Goal: Communication & Community: Answer question/provide support

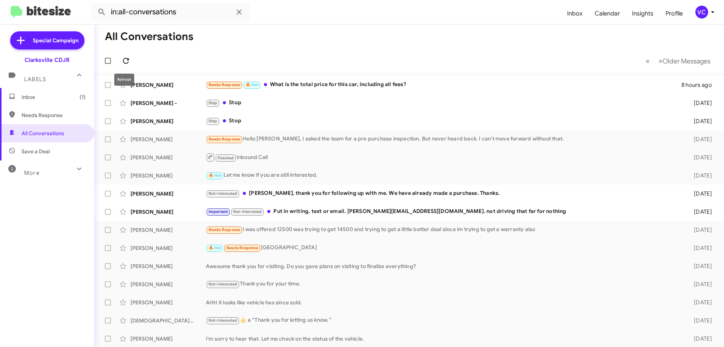
click at [129, 61] on icon at bounding box center [125, 60] width 9 height 9
click at [312, 40] on mat-toolbar-row "All Conversations" at bounding box center [409, 37] width 630 height 24
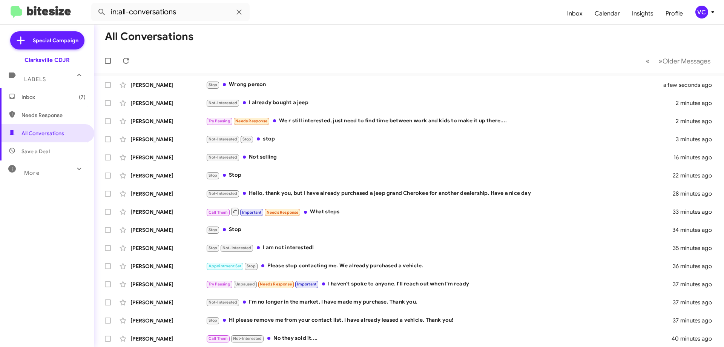
click at [363, 34] on mat-toolbar-row "All Conversations" at bounding box center [409, 37] width 630 height 24
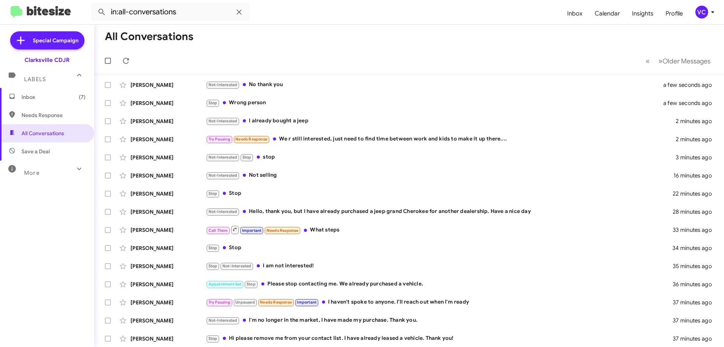
click at [373, 31] on mat-toolbar-row "All Conversations" at bounding box center [409, 37] width 630 height 24
click at [342, 86] on div "Not-Interested No thank you" at bounding box center [447, 84] width 482 height 9
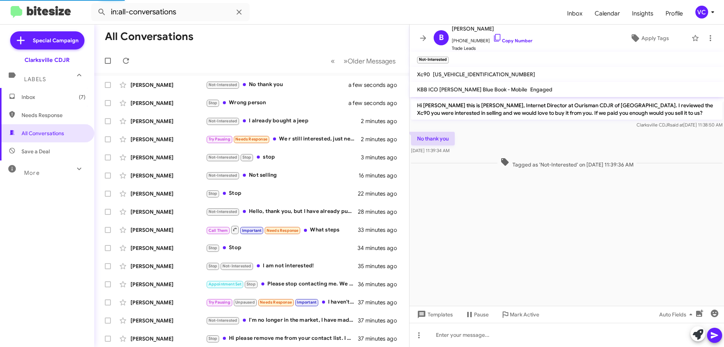
click at [518, 240] on cdk-virtual-scroll-viewport "Hi Barry this is Victoria Cook, Internet Director at Ourisman CDJR of Clarksvil…" at bounding box center [567, 201] width 315 height 209
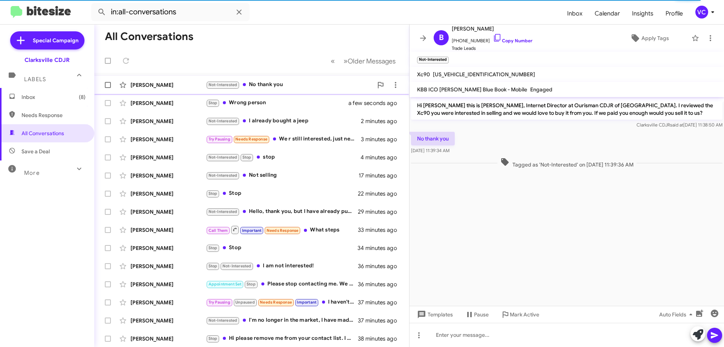
click at [251, 81] on div "Not-Interested No thank you" at bounding box center [289, 84] width 167 height 9
click at [536, 269] on cdk-virtual-scroll-viewport "Hi Barry this is Victoria Cook, Internet Director at Ourisman CDJR of Clarksvil…" at bounding box center [567, 201] width 315 height 209
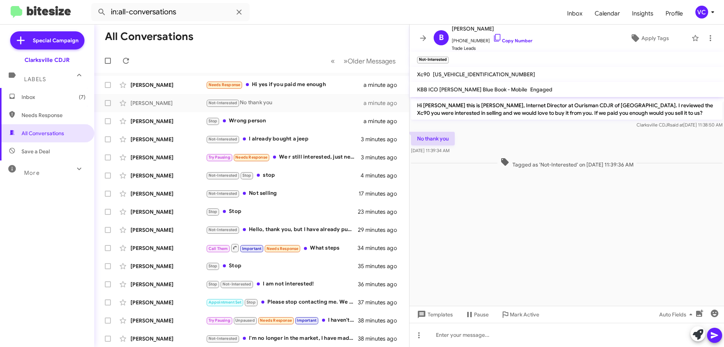
click at [477, 215] on cdk-virtual-scroll-viewport "Hi Barry this is Victoria Cook, Internet Director at Ourisman CDJR of Clarksvil…" at bounding box center [567, 201] width 315 height 209
click at [506, 138] on div "No thank you Sep 19, 2025, 11:39:34 AM" at bounding box center [567, 143] width 315 height 26
click at [499, 41] on link "Copy Number" at bounding box center [513, 41] width 40 height 6
drag, startPoint x: 603, startPoint y: 263, endPoint x: 604, endPoint y: 253, distance: 9.4
click at [604, 263] on cdk-virtual-scroll-viewport "Hi Barry this is Victoria Cook, Internet Director at Ourisman CDJR of Clarksvil…" at bounding box center [567, 201] width 315 height 209
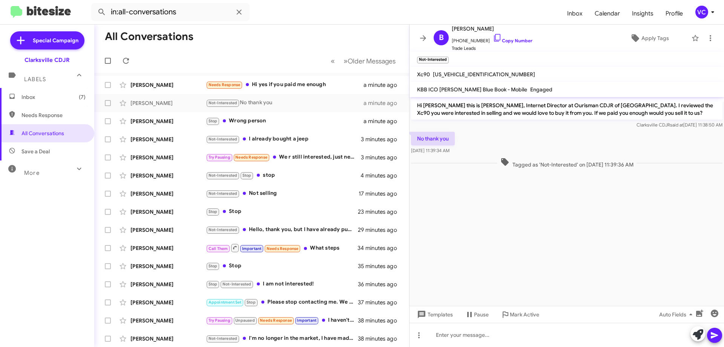
drag, startPoint x: 539, startPoint y: 135, endPoint x: 539, endPoint y: 159, distance: 24.1
click at [539, 135] on div "No thank you Sep 19, 2025, 11:39:34 AM" at bounding box center [567, 143] width 315 height 26
click at [523, 241] on cdk-virtual-scroll-viewport "Hi Barry this is Victoria Cook, Internet Director at Ourisman CDJR of Clarksvil…" at bounding box center [567, 201] width 315 height 209
drag, startPoint x: 459, startPoint y: 242, endPoint x: 464, endPoint y: 231, distance: 12.1
click at [460, 240] on cdk-virtual-scroll-viewport "Hi Barry this is Victoria Cook, Internet Director at Ourisman CDJR of Clarksvil…" at bounding box center [567, 201] width 315 height 209
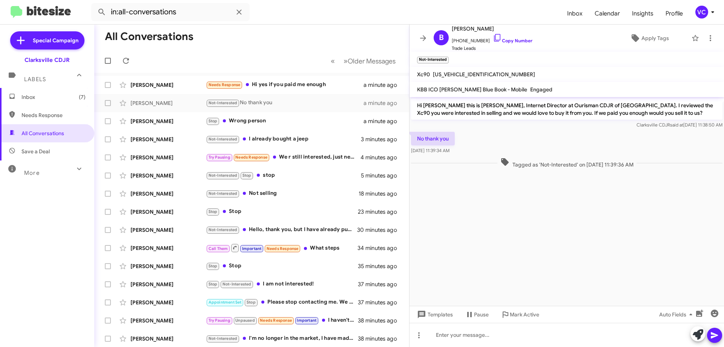
click at [565, 149] on div "No thank you Sep 19, 2025, 11:39:34 AM" at bounding box center [567, 143] width 315 height 26
drag, startPoint x: 619, startPoint y: 269, endPoint x: 612, endPoint y: 266, distance: 7.5
click at [619, 269] on cdk-virtual-scroll-viewport "Hi Barry this is Victoria Cook, Internet Director at Ourisman CDJR of Clarksvil…" at bounding box center [567, 201] width 315 height 209
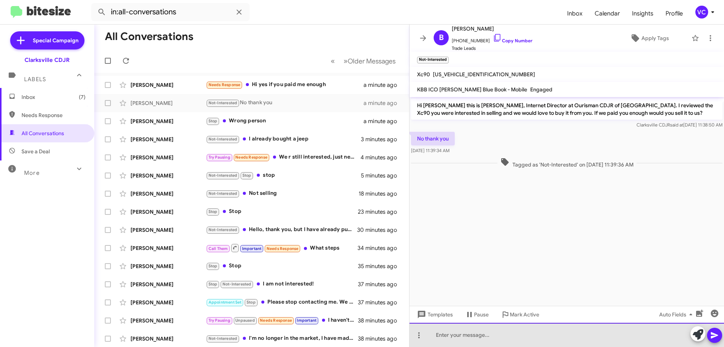
click at [477, 342] on div at bounding box center [567, 334] width 315 height 24
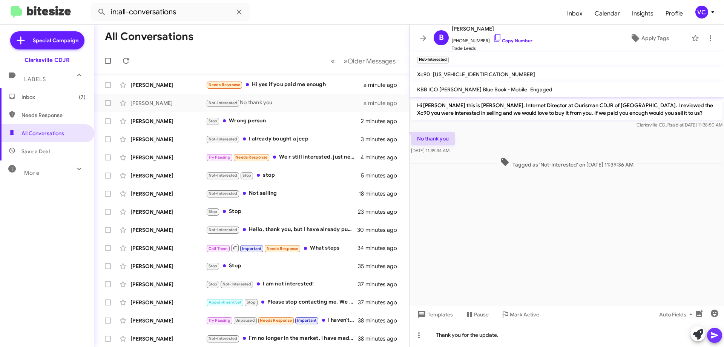
drag, startPoint x: 712, startPoint y: 339, endPoint x: 498, endPoint y: 259, distance: 228.0
click at [712, 338] on span at bounding box center [714, 334] width 9 height 15
click at [175, 83] on div "[PERSON_NAME]" at bounding box center [168, 85] width 75 height 8
click at [625, 241] on cdk-virtual-scroll-viewport "Hi Barry this is Victoria Cook, Internet Director at Ourisman CDJR of Clarksvil…" at bounding box center [567, 201] width 315 height 209
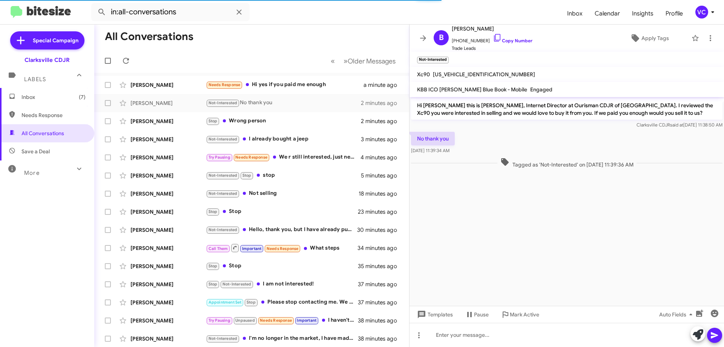
click at [585, 142] on div "No thank you Sep 19, 2025, 11:39:34 AM" at bounding box center [567, 143] width 315 height 26
click at [178, 84] on div "[PERSON_NAME]" at bounding box center [168, 85] width 75 height 8
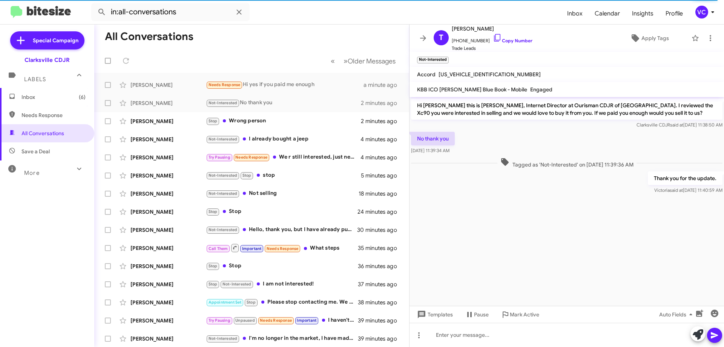
click at [513, 232] on cdk-virtual-scroll-viewport "Hi Barry this is Victoria Cook, Internet Director at Ourisman CDJR of Clarksvil…" at bounding box center [567, 201] width 315 height 209
click at [200, 84] on div "[PERSON_NAME]" at bounding box center [168, 85] width 75 height 8
drag, startPoint x: 614, startPoint y: 271, endPoint x: 606, endPoint y: 233, distance: 38.3
click at [613, 270] on cdk-virtual-scroll-viewport "Hi Barry this is Victoria Cook, Internet Director at Ourisman CDJR of Clarksvil…" at bounding box center [567, 201] width 315 height 209
click at [570, 151] on div "No thank you Sep 19, 2025, 11:39:34 AM" at bounding box center [567, 143] width 315 height 26
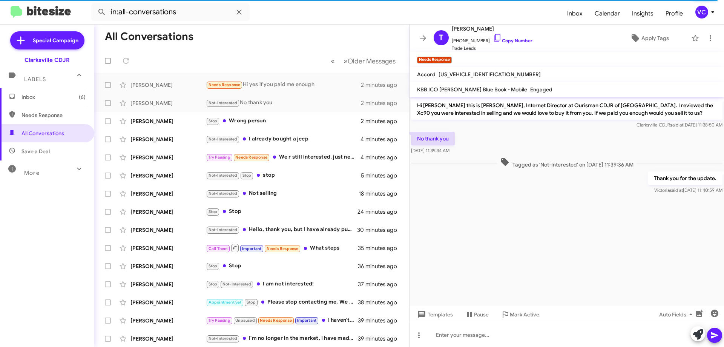
click at [314, 14] on form "in:all-conversations" at bounding box center [326, 12] width 470 height 18
click at [324, 25] on mat-toolbar-row "All Conversations" at bounding box center [251, 37] width 315 height 24
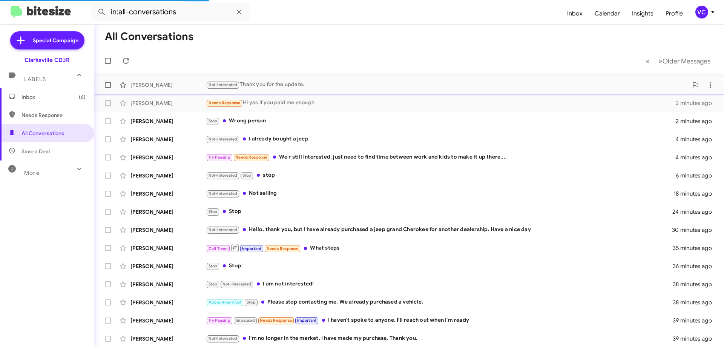
click at [305, 81] on div "Not-Interested Thank you for the update." at bounding box center [447, 84] width 482 height 9
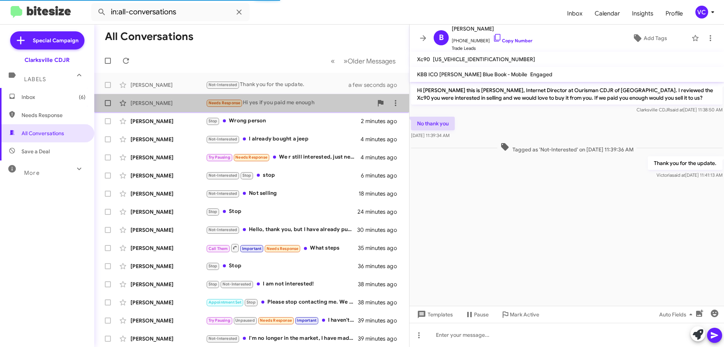
click at [306, 103] on div "Needs Response Hi yes if you paid me enough" at bounding box center [289, 102] width 167 height 9
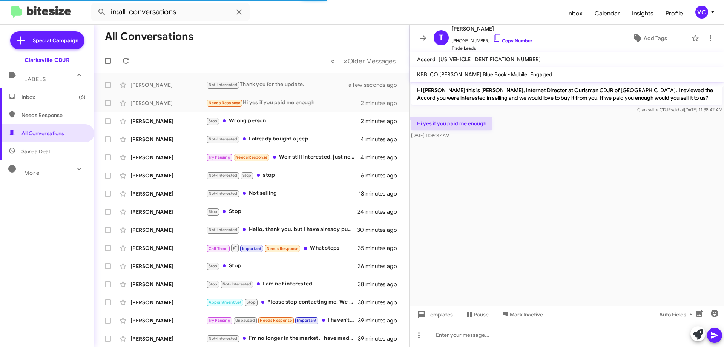
drag, startPoint x: 582, startPoint y: 272, endPoint x: 592, endPoint y: 221, distance: 51.0
click at [584, 272] on cdk-virtual-scroll-viewport "Hi [PERSON_NAME] this is [PERSON_NAME], Internet Director at Ourisman CDJR of […" at bounding box center [567, 194] width 315 height 224
click at [513, 39] on link "Copy Number" at bounding box center [513, 41] width 40 height 6
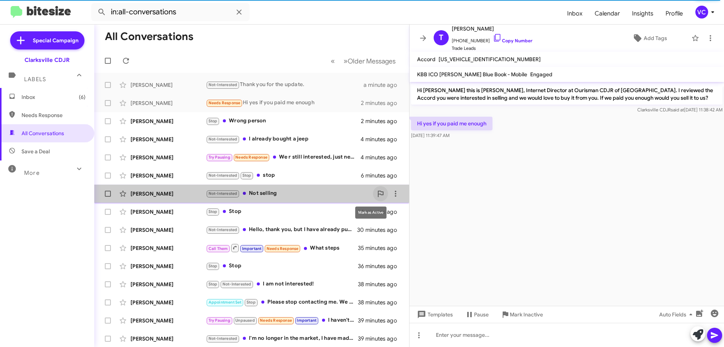
drag, startPoint x: 376, startPoint y: 195, endPoint x: 394, endPoint y: 201, distance: 19.0
click at [378, 195] on icon at bounding box center [381, 193] width 6 height 6
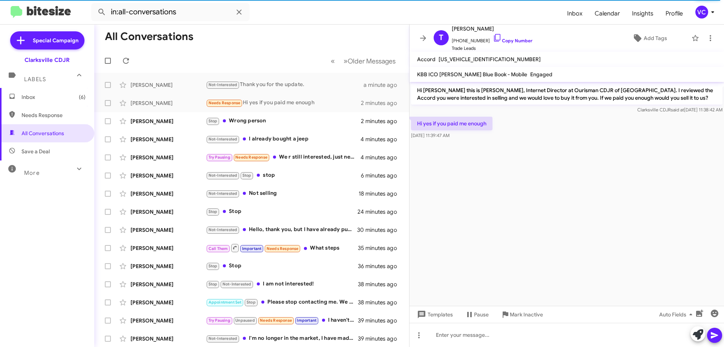
click at [546, 227] on cdk-virtual-scroll-viewport "Hi [PERSON_NAME] this is [PERSON_NAME], Internet Director at Ourisman CDJR of […" at bounding box center [567, 194] width 315 height 224
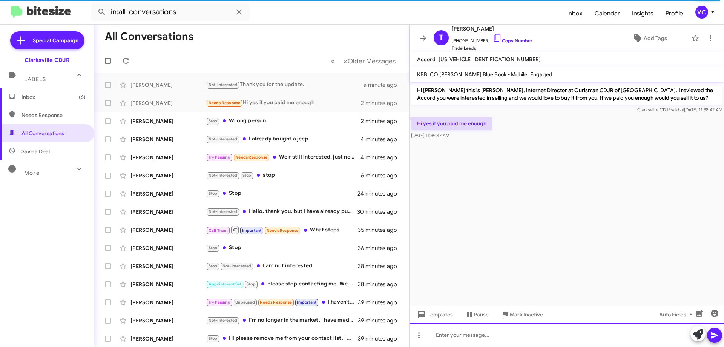
click at [511, 338] on div at bounding box center [567, 334] width 315 height 24
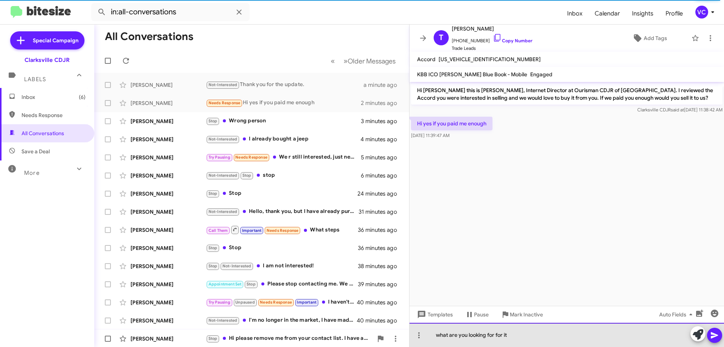
drag, startPoint x: 517, startPoint y: 335, endPoint x: 400, endPoint y: 338, distance: 117.3
click at [401, 337] on div "All Conversations « Previous » Next Older Messages [PERSON_NAME] Not-Interested…" at bounding box center [409, 186] width 630 height 322
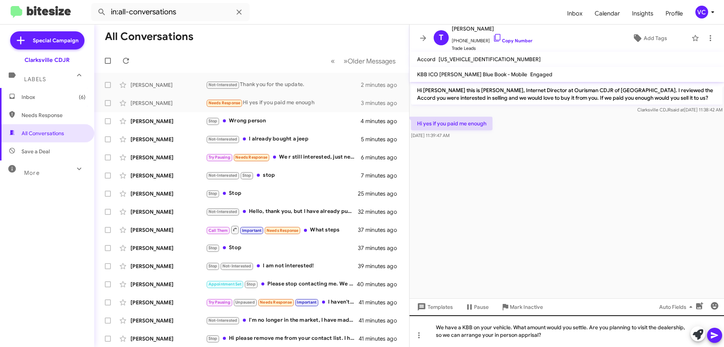
drag, startPoint x: 534, startPoint y: 336, endPoint x: 551, endPoint y: 342, distance: 17.6
click at [482, 218] on cdk-virtual-scroll-viewport "Hi [PERSON_NAME] this is [PERSON_NAME], Internet Director at Ourisman CDJR of […" at bounding box center [567, 190] width 315 height 216
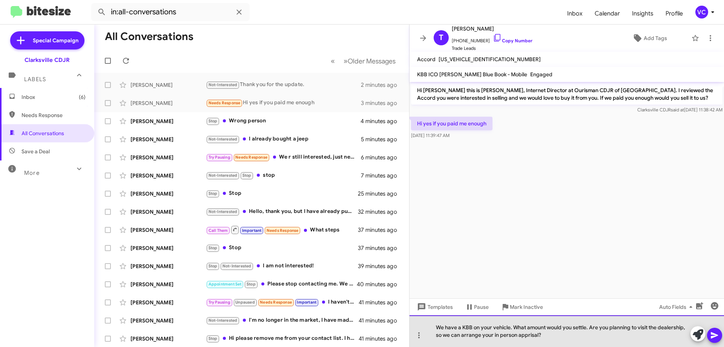
click at [548, 337] on div "We have a KBB on your vehicle. What amount would you settle. Are you planning t…" at bounding box center [567, 331] width 315 height 32
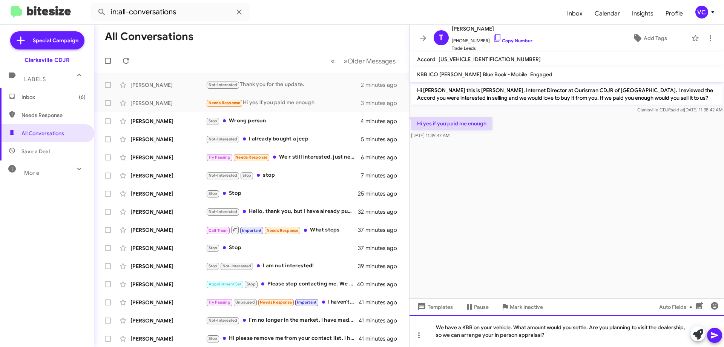
click at [544, 339] on div "We have a KBB on your vehicle. What amount would you settle. Are you planning t…" at bounding box center [567, 331] width 315 height 32
click at [711, 333] on icon at bounding box center [714, 334] width 9 height 9
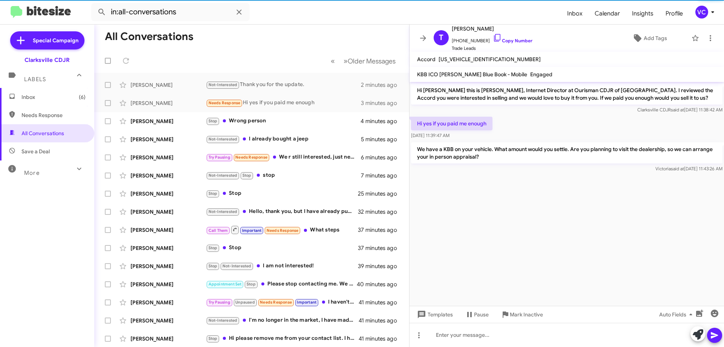
click at [569, 216] on cdk-virtual-scroll-viewport "Hi [PERSON_NAME] this is [PERSON_NAME], Internet Director at Ourisman CDJR of […" at bounding box center [567, 194] width 315 height 224
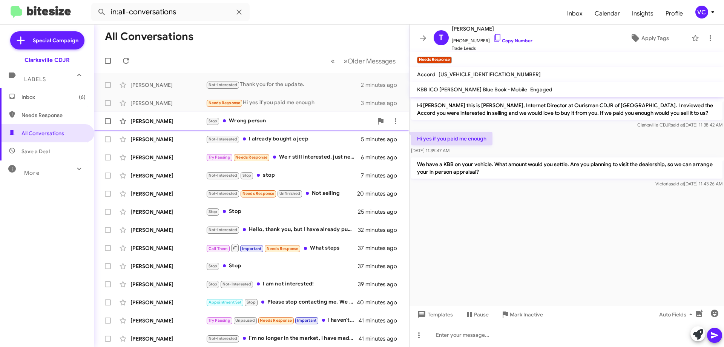
click at [196, 119] on div "[PERSON_NAME]" at bounding box center [168, 121] width 75 height 8
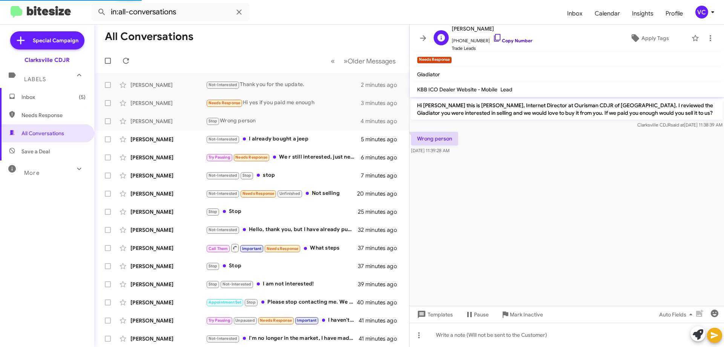
click at [514, 41] on link "Copy Number" at bounding box center [513, 41] width 40 height 6
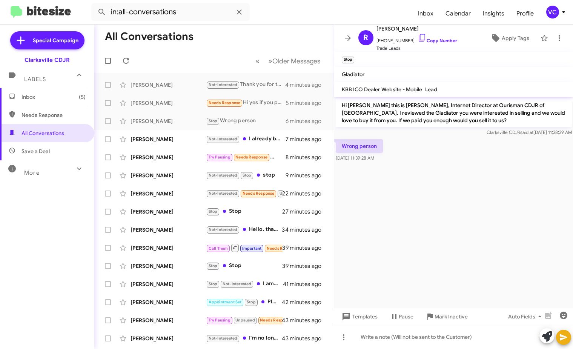
click at [452, 247] on cdk-virtual-scroll-viewport "Hi [PERSON_NAME] this is [PERSON_NAME], Internet Director at Ourisman CDJR of […" at bounding box center [453, 202] width 239 height 211
click at [441, 40] on link "Copy Number" at bounding box center [438, 41] width 40 height 6
drag, startPoint x: 336, startPoint y: 145, endPoint x: 398, endPoint y: 159, distance: 63.0
click at [398, 159] on div "Wrong person [DATE] 11:39:28 AM" at bounding box center [453, 151] width 239 height 26
copy div "Wrong person [DATE] 11:39:28 AM"
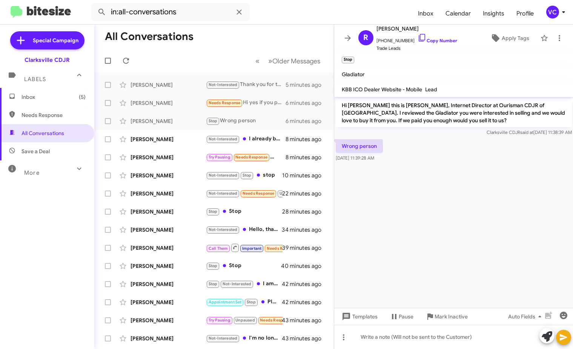
click at [499, 231] on cdk-virtual-scroll-viewport "Hi [PERSON_NAME] this is [PERSON_NAME], Internet Director at Ourisman CDJR of […" at bounding box center [453, 202] width 239 height 211
click at [174, 139] on div "[PERSON_NAME]" at bounding box center [168, 139] width 75 height 8
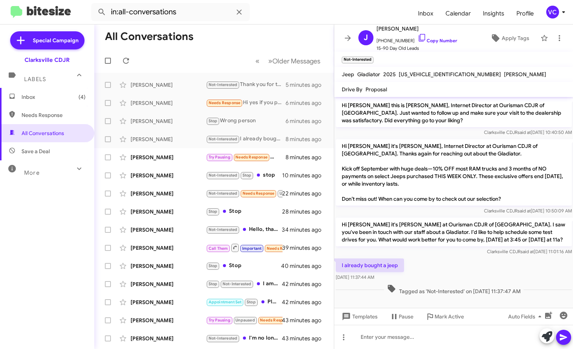
drag, startPoint x: 465, startPoint y: 284, endPoint x: 466, endPoint y: 267, distance: 16.6
click at [466, 279] on div "Hi [PERSON_NAME] this is [PERSON_NAME], Internet Director at Ourisman CDJR of […" at bounding box center [453, 197] width 239 height 200
click at [435, 39] on link "Copy Number" at bounding box center [438, 41] width 40 height 6
click at [470, 293] on span "Tagged as 'Not-Interested' on [DATE] 11:37:47 AM" at bounding box center [454, 289] width 140 height 11
click at [438, 43] on link "Copy Number" at bounding box center [438, 41] width 40 height 6
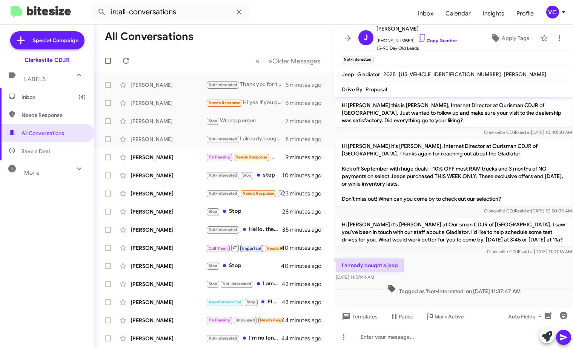
drag, startPoint x: 340, startPoint y: 239, endPoint x: 341, endPoint y: 243, distance: 3.8
click at [340, 239] on p "Hi [PERSON_NAME] it's [PERSON_NAME] at Ourisman CDJR of [GEOGRAPHIC_DATA]. I sa…" at bounding box center [454, 232] width 236 height 29
drag, startPoint x: 340, startPoint y: 264, endPoint x: 392, endPoint y: 283, distance: 55.0
click at [392, 283] on div "Hi [PERSON_NAME] this is [PERSON_NAME], Internet Director at Ourisman CDJR of […" at bounding box center [453, 197] width 239 height 200
click at [450, 260] on div "I already bought a jeep [DATE] 11:37:44 AM" at bounding box center [453, 270] width 239 height 26
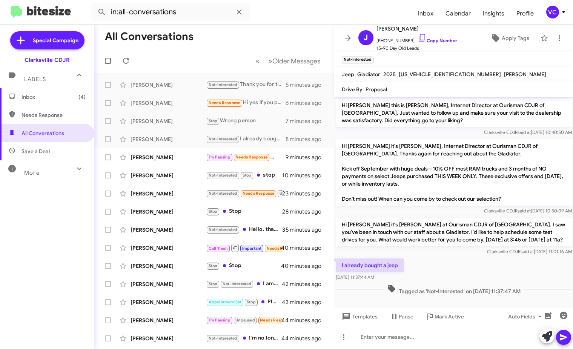
click at [371, 253] on div "Clarksville CDJR said at [DATE] 11:01:16 AM" at bounding box center [454, 252] width 236 height 8
drag, startPoint x: 340, startPoint y: 264, endPoint x: 398, endPoint y: 278, distance: 59.2
click at [398, 278] on div "I already bought a jeep [DATE] 11:37:44 AM" at bounding box center [370, 269] width 68 height 23
copy div "I already bought a jeep [DATE] 11:37:44 AM"
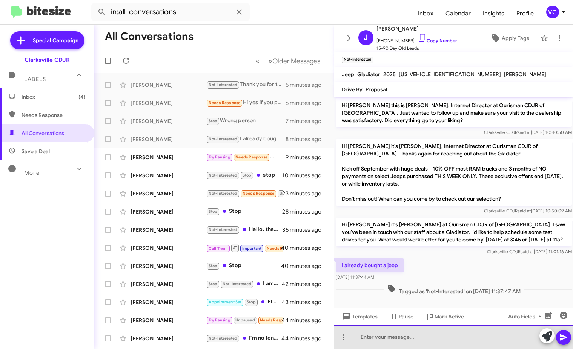
click at [392, 337] on div at bounding box center [453, 337] width 239 height 24
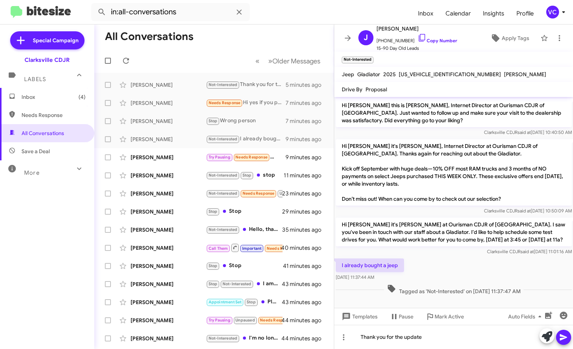
click at [559, 334] on icon at bounding box center [563, 337] width 9 height 9
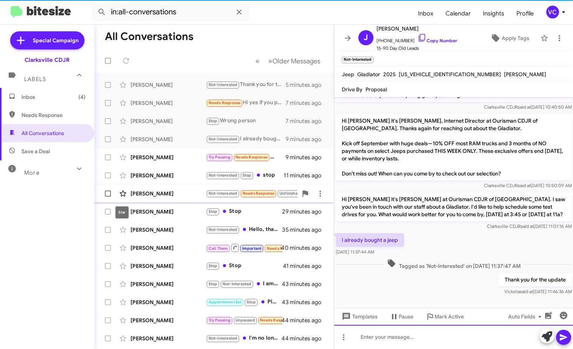
scroll to position [26, 0]
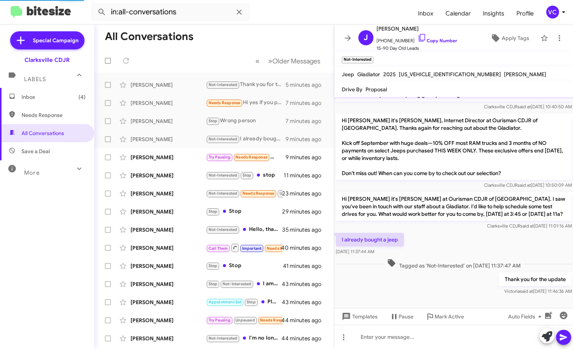
click at [211, 41] on mat-toolbar-row "All Conversations" at bounding box center [214, 37] width 240 height 24
drag, startPoint x: 173, startPoint y: 157, endPoint x: 184, endPoint y: 157, distance: 10.6
click at [174, 157] on div "[PERSON_NAME]" at bounding box center [168, 158] width 75 height 8
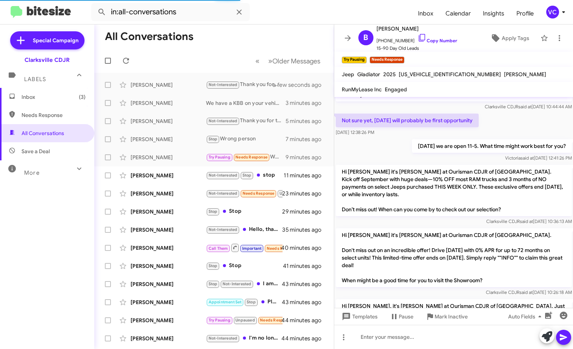
scroll to position [107, 0]
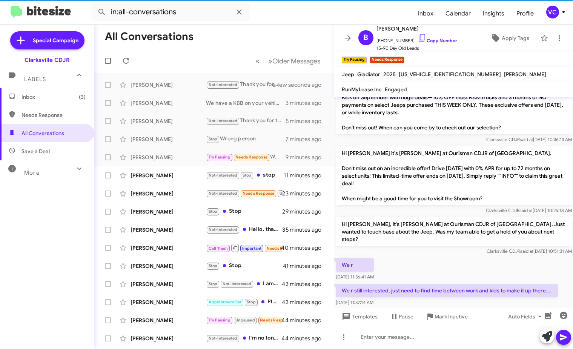
click at [451, 247] on div "Clarksville CDJR said at [DATE] 10:51:31 AM" at bounding box center [454, 251] width 236 height 8
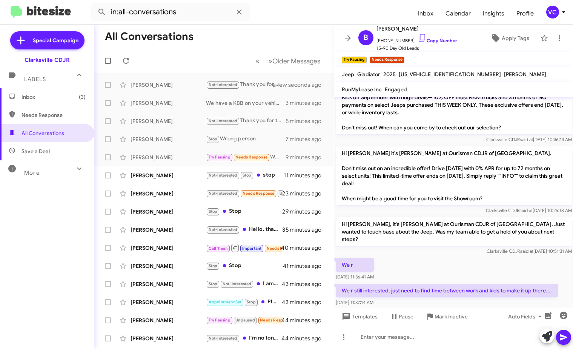
click at [424, 256] on div "We r [DATE] 11:36:41 AM" at bounding box center [453, 269] width 239 height 26
drag, startPoint x: 454, startPoint y: 246, endPoint x: 451, endPoint y: 242, distance: 5.1
click at [453, 256] on div "We r [DATE] 11:36:41 AM" at bounding box center [453, 269] width 239 height 26
drag, startPoint x: 426, startPoint y: 40, endPoint x: 416, endPoint y: 42, distance: 9.7
click at [427, 40] on link "Copy Number" at bounding box center [438, 41] width 40 height 6
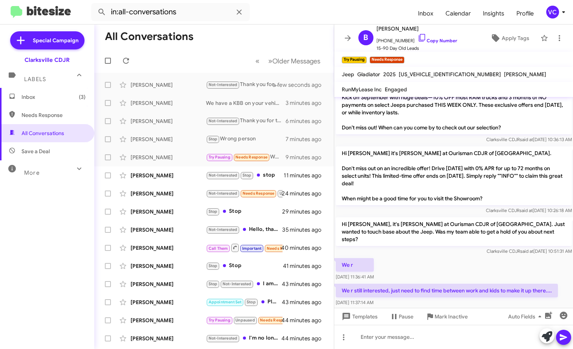
click at [441, 256] on div "We r [DATE] 11:36:41 AM" at bounding box center [453, 269] width 239 height 26
drag, startPoint x: 425, startPoint y: 230, endPoint x: 399, endPoint y: 233, distance: 26.5
click at [425, 230] on p "Hi [PERSON_NAME], it's [PERSON_NAME] at Ourisman CDJR of [GEOGRAPHIC_DATA]. Jus…" at bounding box center [454, 231] width 236 height 29
drag, startPoint x: 366, startPoint y: 276, endPoint x: 420, endPoint y: 292, distance: 55.9
click at [420, 292] on div "We r still interested, just need to find time between work and kids to make it …" at bounding box center [453, 295] width 239 height 26
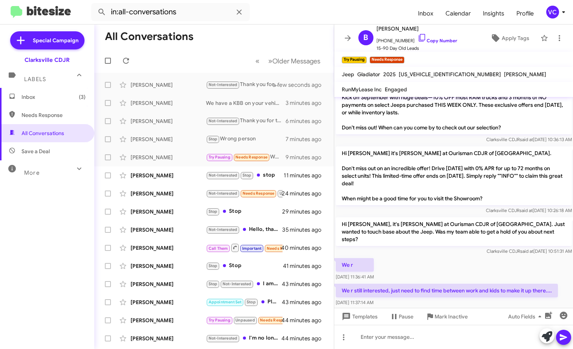
copy div "We r still interested, just need to find time between work and kids to make it …"
click at [494, 261] on div "We r [DATE] 11:36:41 AM" at bounding box center [453, 269] width 239 height 26
click at [473, 308] on div at bounding box center [453, 315] width 239 height 15
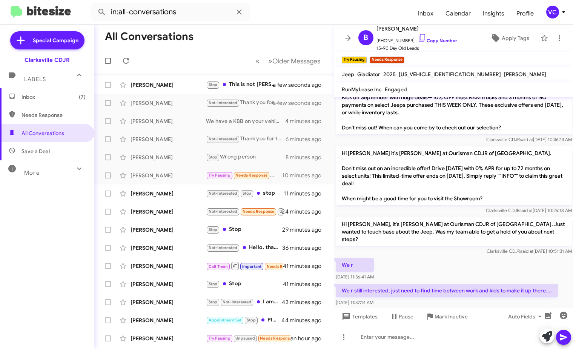
click at [441, 261] on div "We r [DATE] 11:36:41 AM" at bounding box center [453, 269] width 239 height 26
click at [390, 341] on div at bounding box center [453, 337] width 239 height 24
drag, startPoint x: 468, startPoint y: 288, endPoint x: 453, endPoint y: 256, distance: 35.6
click at [468, 299] on div "[DATE] 11:37:14 AM" at bounding box center [447, 303] width 222 height 8
click at [453, 256] on div "We r [DATE] 11:36:41 AM" at bounding box center [453, 269] width 239 height 26
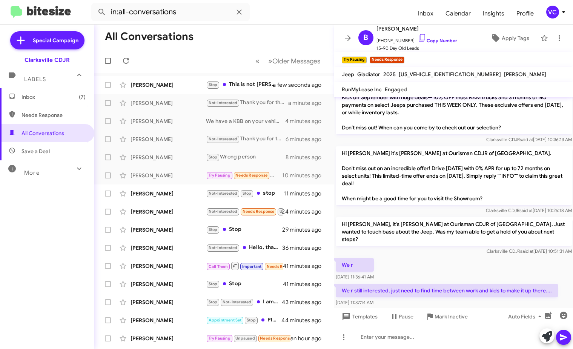
click at [450, 308] on div at bounding box center [453, 315] width 239 height 15
click at [429, 299] on div "[DATE] 11:37:14 AM" at bounding box center [447, 303] width 222 height 8
click at [445, 247] on div "Clarksville CDJR said at [DATE] 10:51:31 AM" at bounding box center [454, 251] width 236 height 8
drag, startPoint x: 459, startPoint y: 287, endPoint x: 465, endPoint y: 288, distance: 5.4
click at [460, 299] on div "[DATE] 11:37:14 AM" at bounding box center [447, 303] width 222 height 8
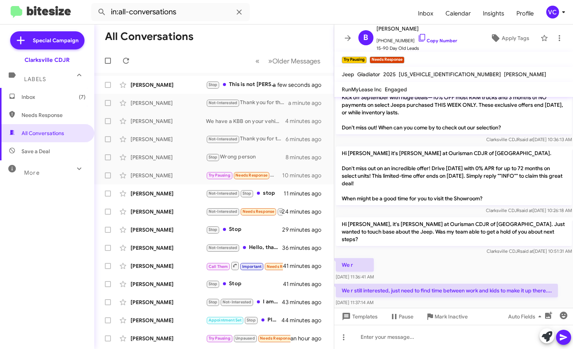
click at [464, 299] on div "[DATE] 11:37:14 AM" at bounding box center [447, 303] width 222 height 8
click at [460, 230] on p "Hi [PERSON_NAME], it's [PERSON_NAME] at Ourisman CDJR of [GEOGRAPHIC_DATA]. Jus…" at bounding box center [454, 231] width 236 height 29
click at [449, 308] on div at bounding box center [453, 315] width 239 height 15
click at [393, 339] on div at bounding box center [453, 337] width 239 height 24
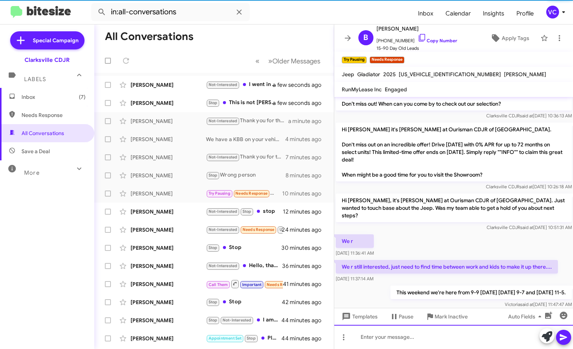
scroll to position [135, 0]
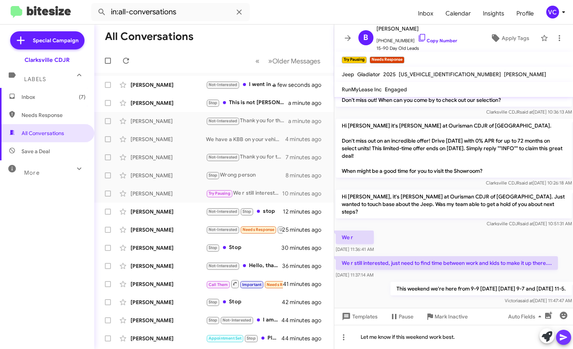
click at [565, 342] on span at bounding box center [563, 337] width 9 height 15
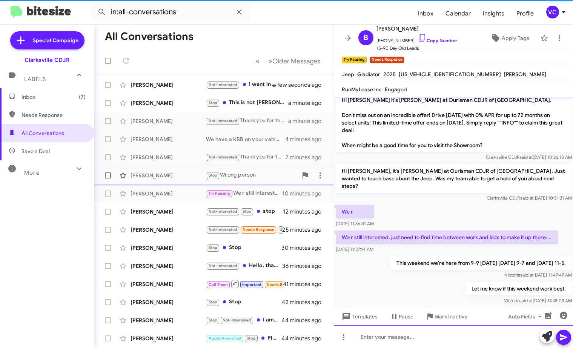
scroll to position [163, 0]
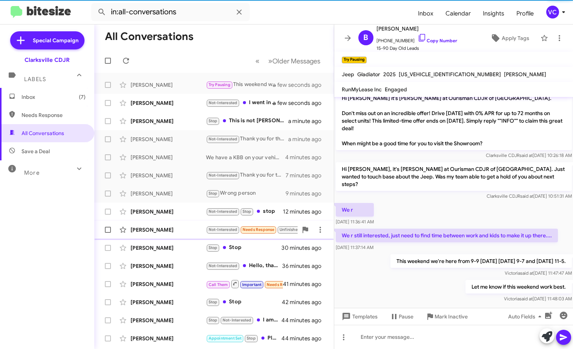
click at [161, 229] on div "[PERSON_NAME]" at bounding box center [168, 230] width 75 height 8
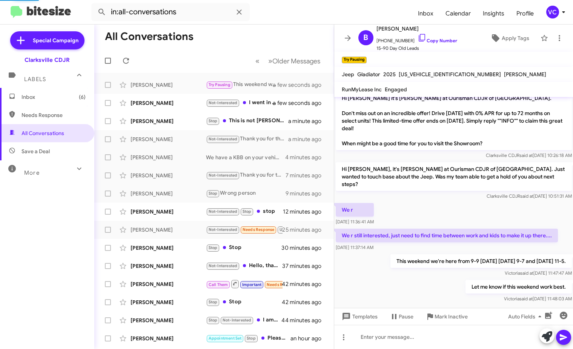
scroll to position [182, 0]
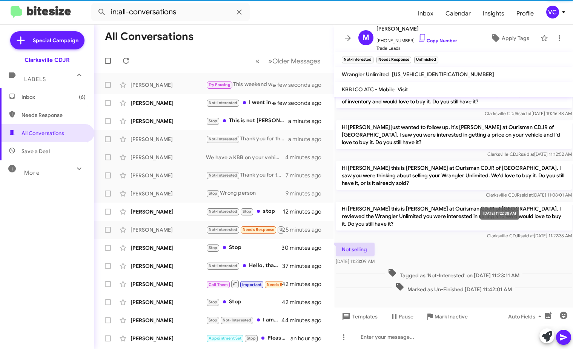
click at [466, 241] on div "Not selling [DATE] 11:23:09 AM" at bounding box center [453, 254] width 239 height 26
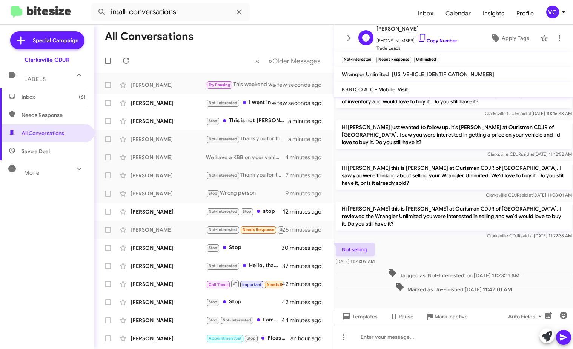
click at [441, 42] on link "Copy Number" at bounding box center [438, 41] width 40 height 6
click at [464, 241] on div "Not selling [DATE] 11:23:09 AM" at bounding box center [453, 254] width 239 height 26
click at [412, 232] on div "Clarksville CDJR said at [DATE] 11:22:38 AM" at bounding box center [454, 236] width 236 height 8
click at [393, 339] on div at bounding box center [453, 337] width 239 height 24
click at [459, 336] on div "Thank you fort he update." at bounding box center [453, 337] width 239 height 24
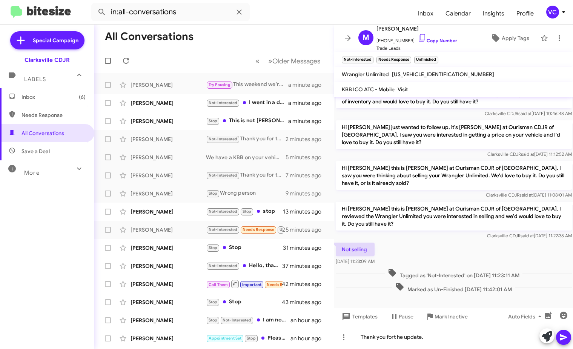
click at [561, 336] on icon at bounding box center [563, 337] width 7 height 6
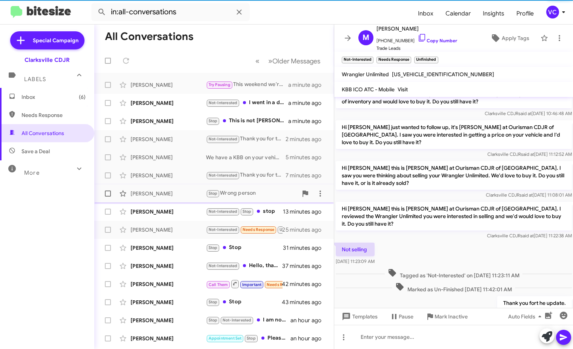
click at [461, 243] on div "Not selling [DATE] 11:23:09 AM" at bounding box center [453, 254] width 239 height 26
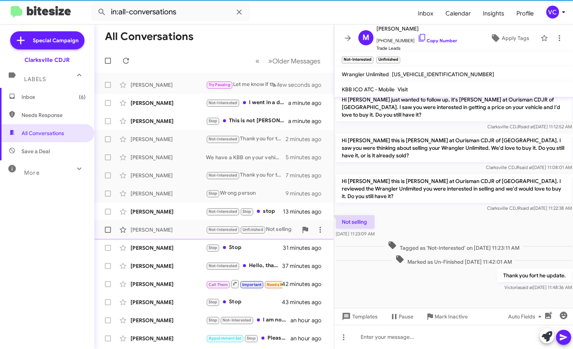
click at [174, 232] on div "[PERSON_NAME]" at bounding box center [168, 230] width 75 height 8
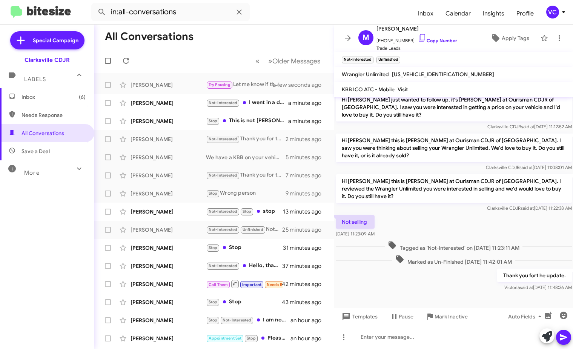
click at [468, 293] on div at bounding box center [453, 304] width 239 height 23
click at [487, 205] on span "Clarksville CDJR said at [DATE] 11:22:38 AM" at bounding box center [529, 208] width 85 height 6
click at [186, 214] on div "[PERSON_NAME]" at bounding box center [168, 212] width 75 height 8
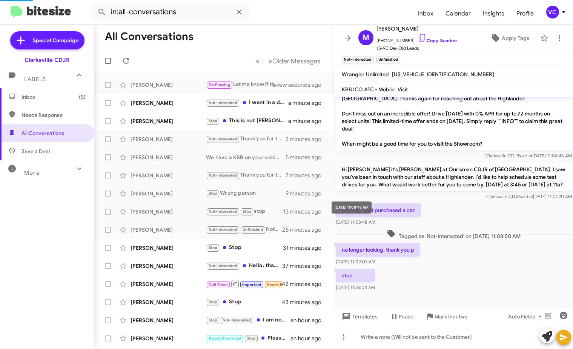
scroll to position [88, 0]
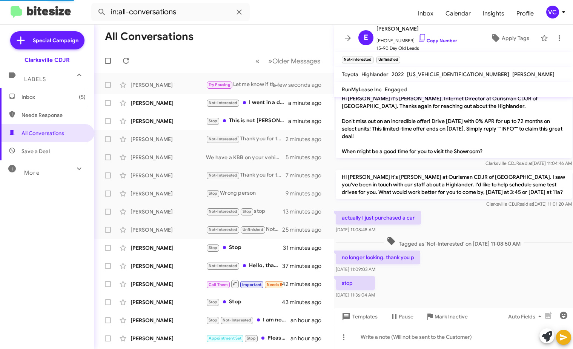
click at [484, 215] on div "actually I just purchased a car [DATE] 11:08:48 AM" at bounding box center [453, 222] width 239 height 26
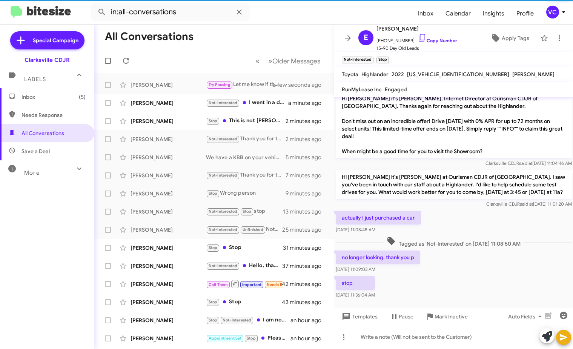
click at [480, 285] on div "stop [DATE] 11:36:04 AM" at bounding box center [453, 288] width 239 height 26
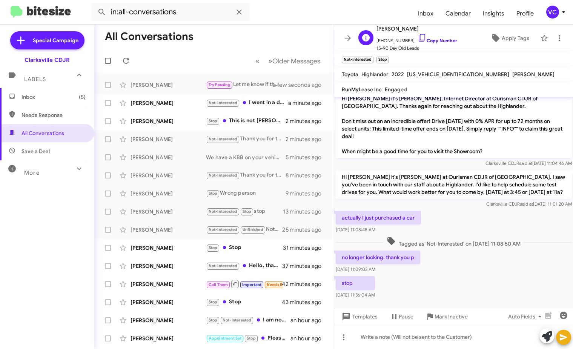
click at [419, 42] on link "Copy Number" at bounding box center [438, 41] width 40 height 6
click at [464, 275] on div "stop [DATE] 11:36:04 AM" at bounding box center [453, 288] width 239 height 26
click at [469, 216] on div "actually I just purchased a car [DATE] 11:08:48 AM" at bounding box center [453, 222] width 239 height 26
drag, startPoint x: 459, startPoint y: 279, endPoint x: 448, endPoint y: 273, distance: 12.5
click at [460, 279] on div "stop [DATE] 11:36:04 AM" at bounding box center [453, 288] width 239 height 26
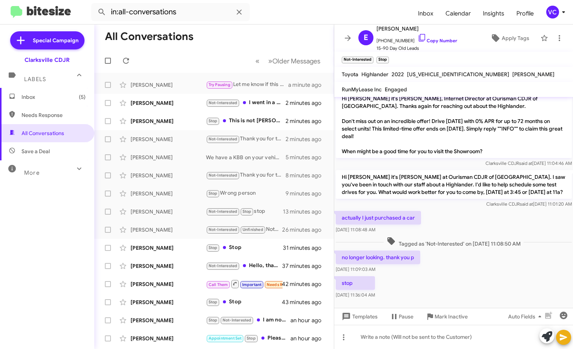
click at [455, 219] on div "actually I just purchased a car [DATE] 11:08:48 AM" at bounding box center [453, 222] width 239 height 26
click at [375, 160] on div "Hi [PERSON_NAME] it's [PERSON_NAME], Internet Director at Ourisman CDJR of [GEO…" at bounding box center [453, 129] width 239 height 78
drag, startPoint x: 338, startPoint y: 208, endPoint x: 442, endPoint y: 220, distance: 105.2
click at [442, 220] on div "actually I just purchased a car [DATE] 11:08:48 AM" at bounding box center [453, 222] width 239 height 26
copy div "actually I just purchased a car [DATE] 11:08:48 AM"
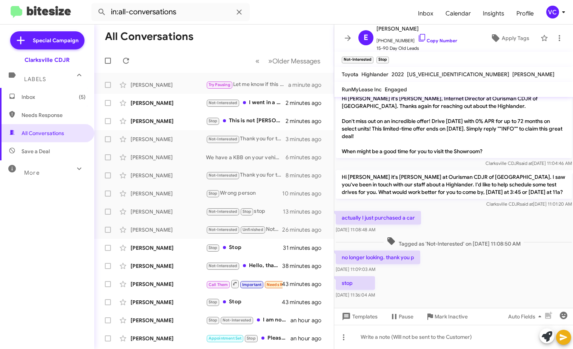
click at [485, 263] on div "no longer looking. thank you p [DATE] 11:09:03 AM" at bounding box center [453, 262] width 239 height 26
click at [459, 218] on div "actually I just purchased a car [DATE] 11:08:48 AM" at bounding box center [453, 222] width 239 height 26
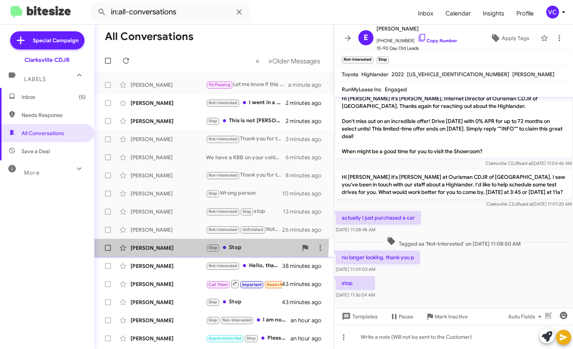
click at [178, 241] on div "[PERSON_NAME] Stop Stop 31 minutes ago" at bounding box center [213, 247] width 227 height 15
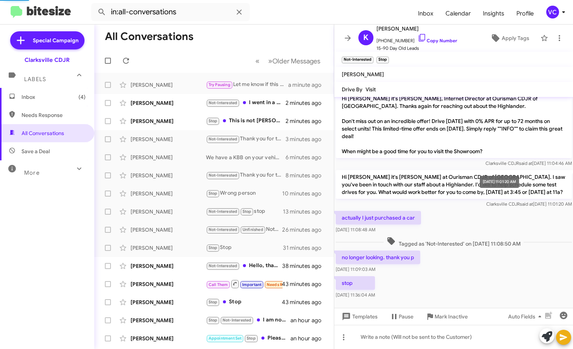
scroll to position [130, 0]
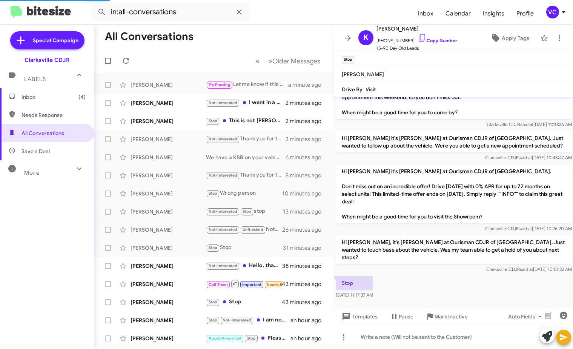
click at [489, 275] on div "Stop [DATE] 11:17:37 AM" at bounding box center [453, 288] width 239 height 26
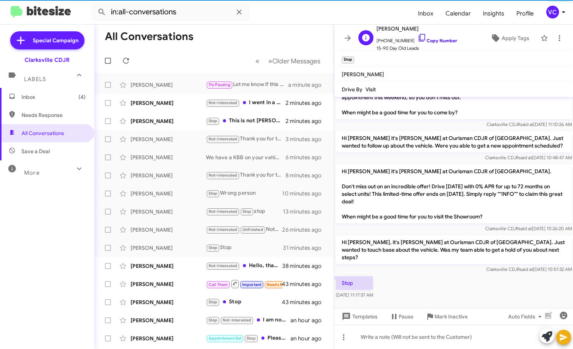
click at [440, 41] on link "Copy Number" at bounding box center [438, 41] width 40 height 6
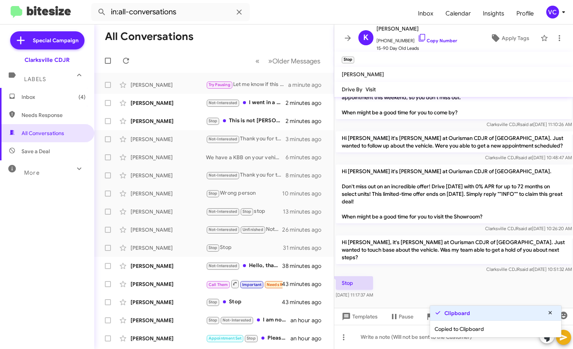
click at [423, 290] on div "Stop [DATE] 11:17:37 AM" at bounding box center [453, 288] width 239 height 26
drag, startPoint x: 451, startPoint y: 290, endPoint x: 348, endPoint y: 198, distance: 138.1
click at [448, 286] on div "Stop [DATE] 11:17:37 AM" at bounding box center [453, 288] width 239 height 26
click at [474, 300] on div at bounding box center [453, 307] width 239 height 15
click at [456, 283] on div "Stop [DATE] 11:17:37 AM" at bounding box center [453, 288] width 239 height 26
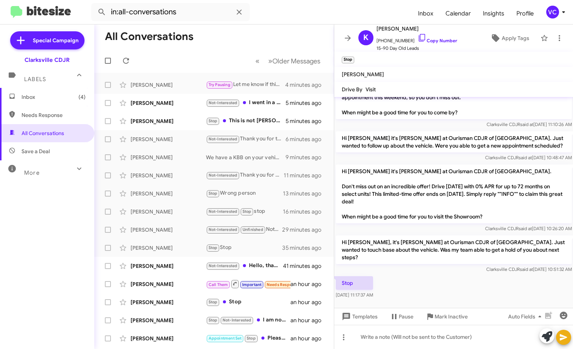
click at [456, 283] on div "Stop [DATE] 11:17:37 AM" at bounding box center [453, 288] width 239 height 26
click at [469, 275] on div "Stop [DATE] 11:17:37 AM" at bounding box center [453, 288] width 239 height 26
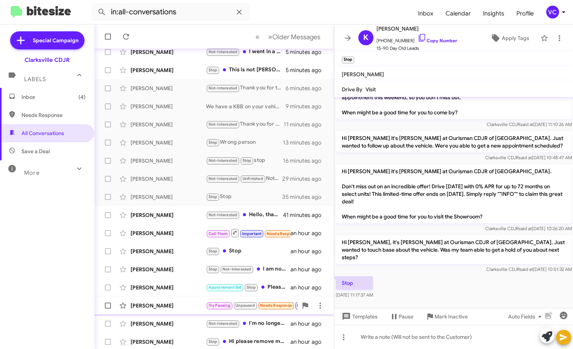
scroll to position [89, 0]
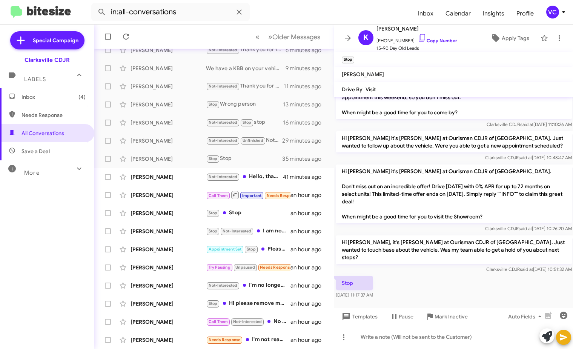
click at [483, 283] on div "Stop [DATE] 11:17:37 AM" at bounding box center [453, 288] width 239 height 26
click at [465, 285] on div "Stop [DATE] 11:17:37 AM" at bounding box center [453, 288] width 239 height 26
click at [468, 283] on div "Stop [DATE] 11:17:37 AM" at bounding box center [453, 288] width 239 height 26
click at [444, 40] on link "Copy Number" at bounding box center [438, 41] width 40 height 6
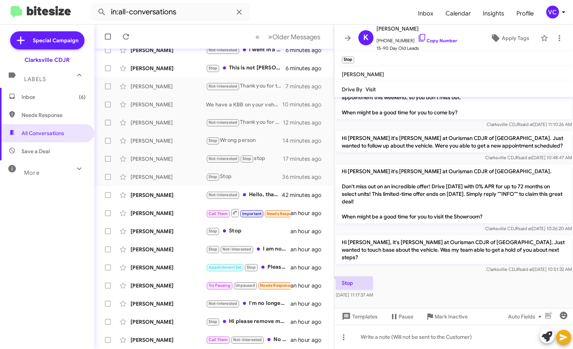
click at [454, 300] on div at bounding box center [453, 307] width 239 height 15
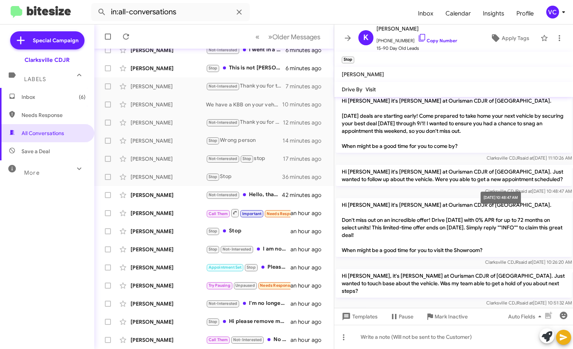
scroll to position [130, 0]
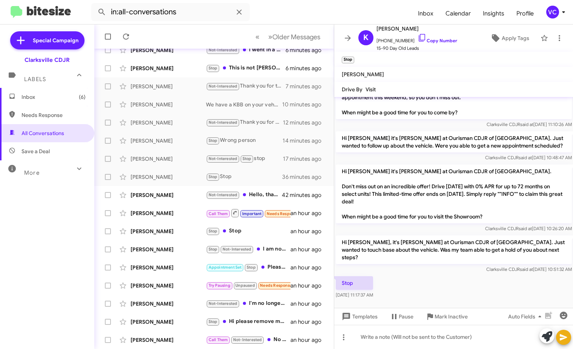
click at [450, 278] on div "Stop [DATE] 11:17:37 AM" at bounding box center [453, 288] width 239 height 26
drag, startPoint x: 408, startPoint y: 265, endPoint x: 453, endPoint y: 253, distance: 46.7
click at [408, 266] on div "Clarksville CDJR said at [DATE] 10:51:32 AM" at bounding box center [454, 270] width 236 height 8
click at [468, 284] on div "Stop [DATE] 11:17:37 AM" at bounding box center [453, 288] width 239 height 26
click at [442, 43] on link "Copy Number" at bounding box center [438, 41] width 40 height 6
